Goal: Find specific page/section: Find specific page/section

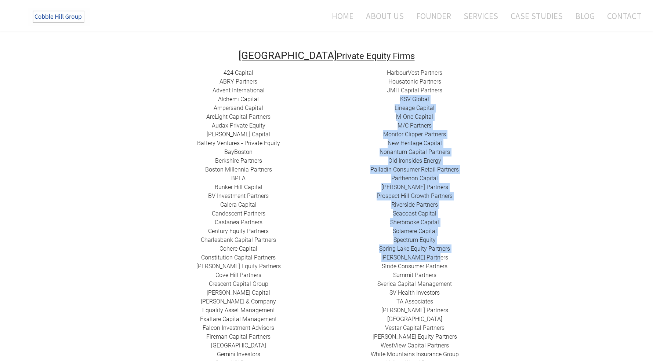
drag, startPoint x: 396, startPoint y: 94, endPoint x: 478, endPoint y: 247, distance: 173.5
click at [478, 247] on div "HarbourVest Partners Housatonic Partners ​JMH Capital Partners ​KSV Global Line…" at bounding box center [415, 218] width 176 height 299
drag, startPoint x: 477, startPoint y: 265, endPoint x: 369, endPoint y: 111, distance: 188.1
click at [369, 111] on div "HarbourVest Partners Housatonic Partners ​JMH Capital Partners ​KSV Global Line…" at bounding box center [415, 218] width 176 height 299
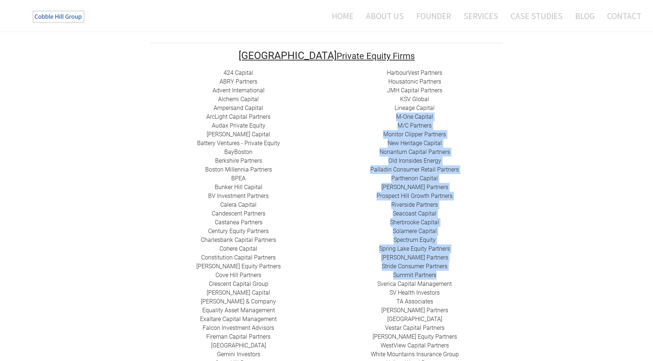
click at [369, 111] on div "HarbourVest Partners Housatonic Partners ​JMH Capital Partners ​KSV Global Line…" at bounding box center [415, 218] width 176 height 299
drag, startPoint x: 368, startPoint y: 100, endPoint x: 473, endPoint y: 297, distance: 223.4
click at [473, 297] on div "HarbourVest Partners Housatonic Partners ​JMH Capital Partners ​KSV Global Line…" at bounding box center [415, 218] width 176 height 299
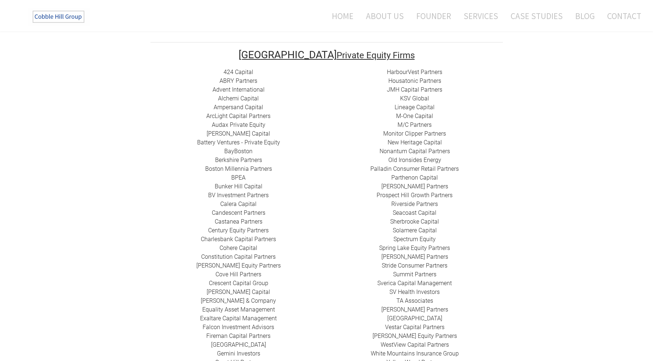
scroll to position [147, 0]
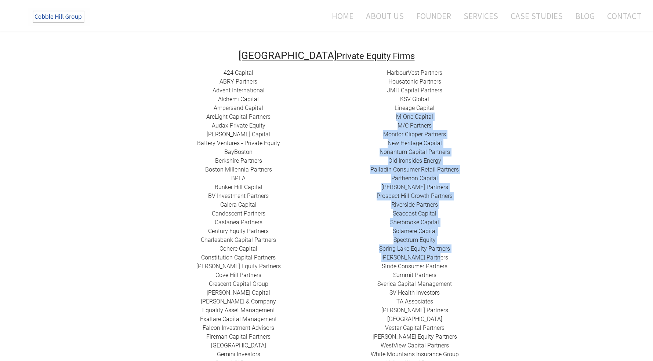
drag, startPoint x: 496, startPoint y: 245, endPoint x: 351, endPoint y: 109, distance: 199.1
click at [351, 109] on div "HarbourVest Partners Housatonic Partners ​JMH Capital Partners ​KSV Global Line…" at bounding box center [415, 218] width 176 height 299
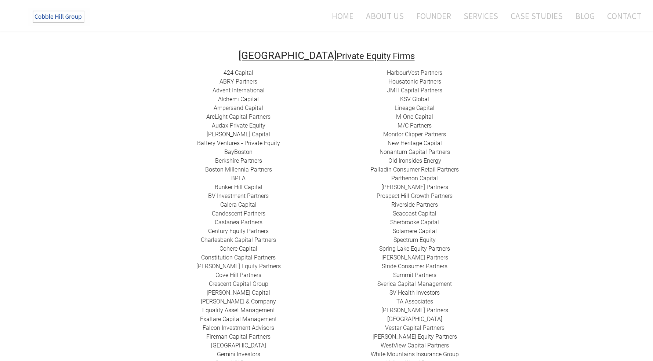
click at [350, 103] on div "HarbourVest Partners Housatonic Partners ​JMH Capital Partners ​KSV Global Line…" at bounding box center [415, 218] width 176 height 299
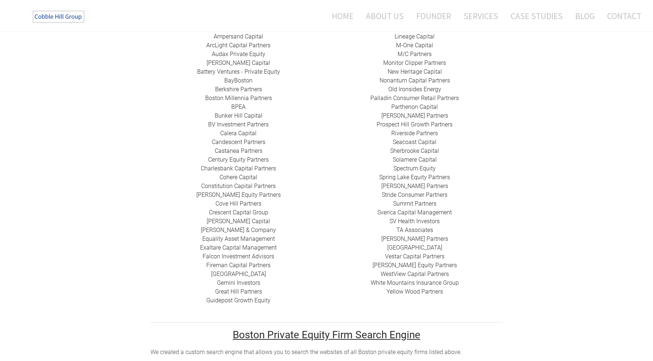
scroll to position [220, 0]
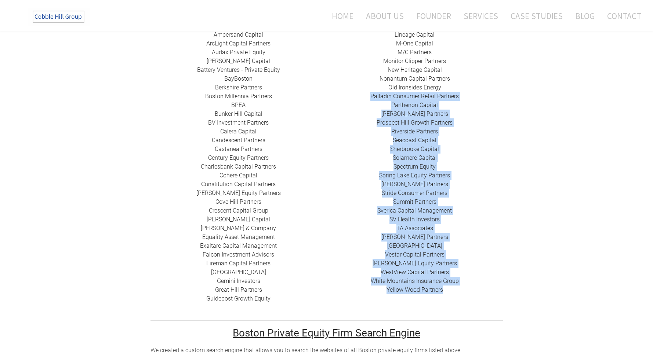
drag, startPoint x: 348, startPoint y: 86, endPoint x: 474, endPoint y: 289, distance: 238.8
click at [474, 289] on td "HarbourVest Partners Housatonic Partners ​JMH Capital Partners ​KSV Global Line…" at bounding box center [415, 154] width 176 height 318
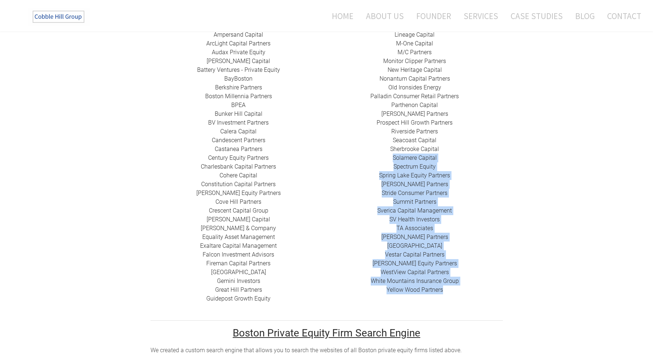
drag, startPoint x: 475, startPoint y: 296, endPoint x: 362, endPoint y: 145, distance: 189.1
click at [362, 147] on td "HarbourVest Partners Housatonic Partners ​JMH Capital Partners ​KSV Global Line…" at bounding box center [415, 154] width 176 height 318
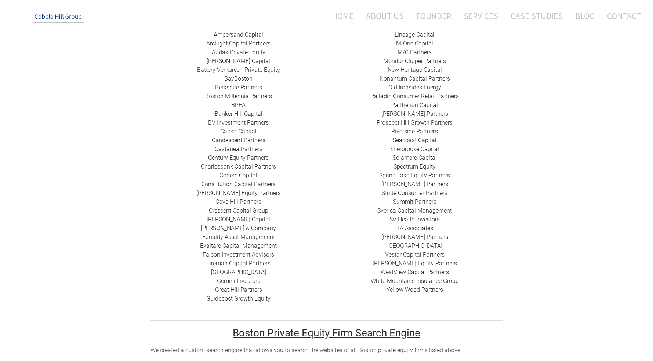
click at [359, 135] on div "HarbourVest Partners Housatonic Partners ​JMH Capital Partners ​KSV Global Line…" at bounding box center [415, 144] width 176 height 299
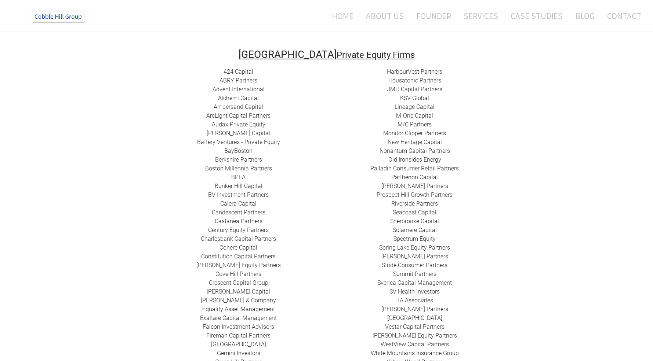
scroll to position [147, 0]
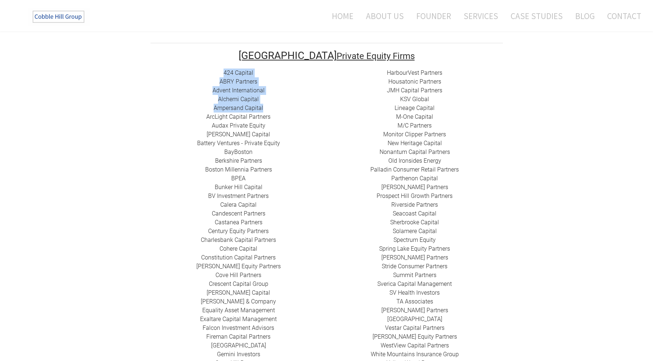
drag, startPoint x: 211, startPoint y: 65, endPoint x: 270, endPoint y: 102, distance: 69.3
click at [270, 102] on div "424 Capital ​ABRY Partners Advent International Alchemi Capital ​Ampersand Capi…" at bounding box center [238, 223] width 176 height 308
click at [267, 97] on div "424 Capital ​ABRY Partners Advent International Alchemi Capital ​Ampersand Capi…" at bounding box center [238, 223] width 176 height 308
click at [234, 96] on link "Alchemi Capital" at bounding box center [238, 99] width 41 height 7
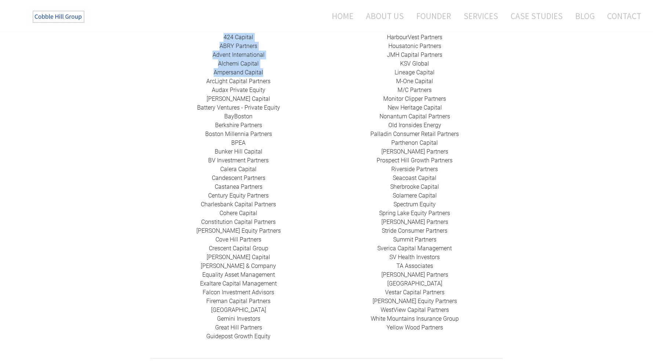
scroll to position [183, 0]
